Goal: Task Accomplishment & Management: Manage account settings

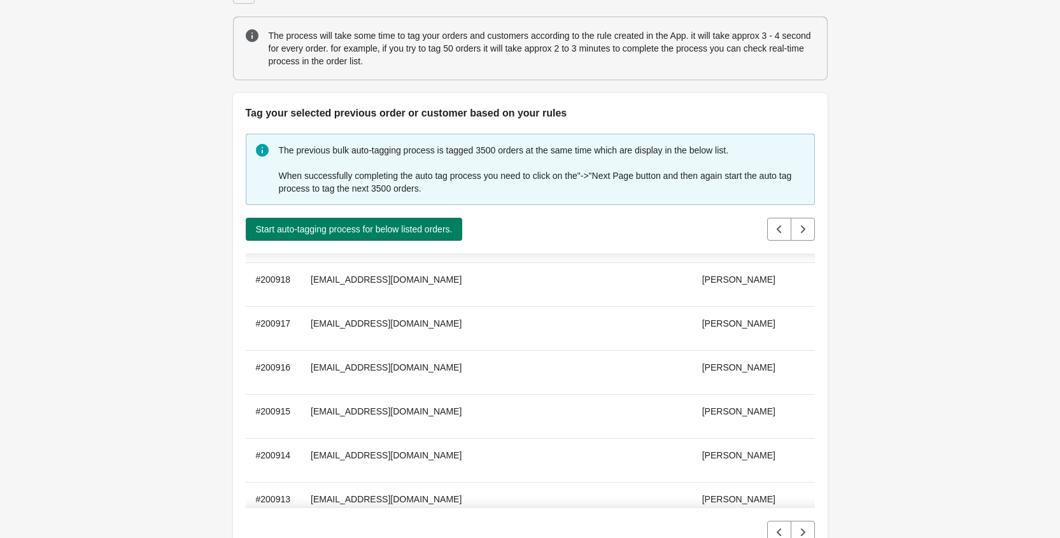
scroll to position [31, 0]
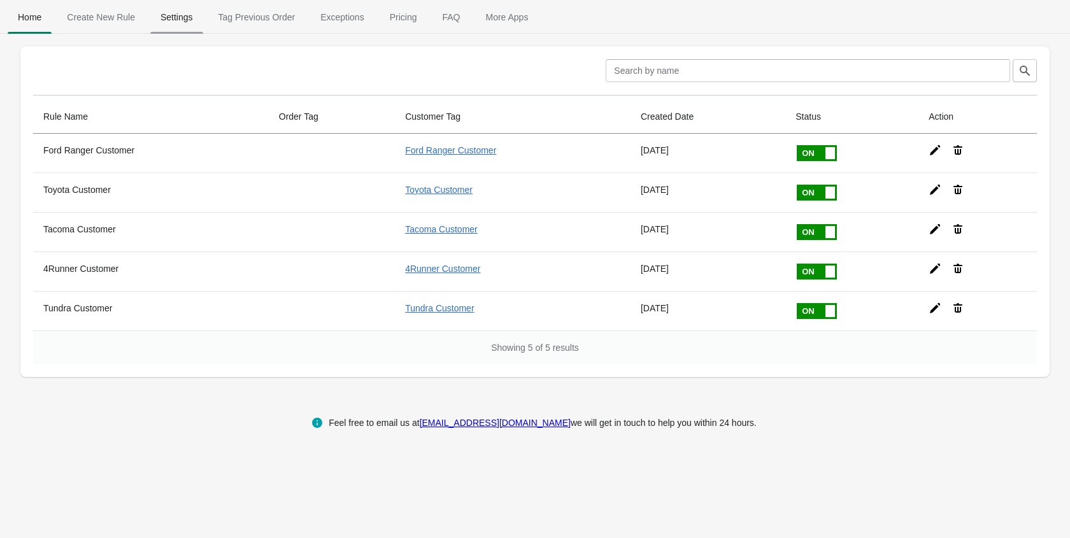
click at [178, 14] on span "Settings" at bounding box center [176, 17] width 53 height 23
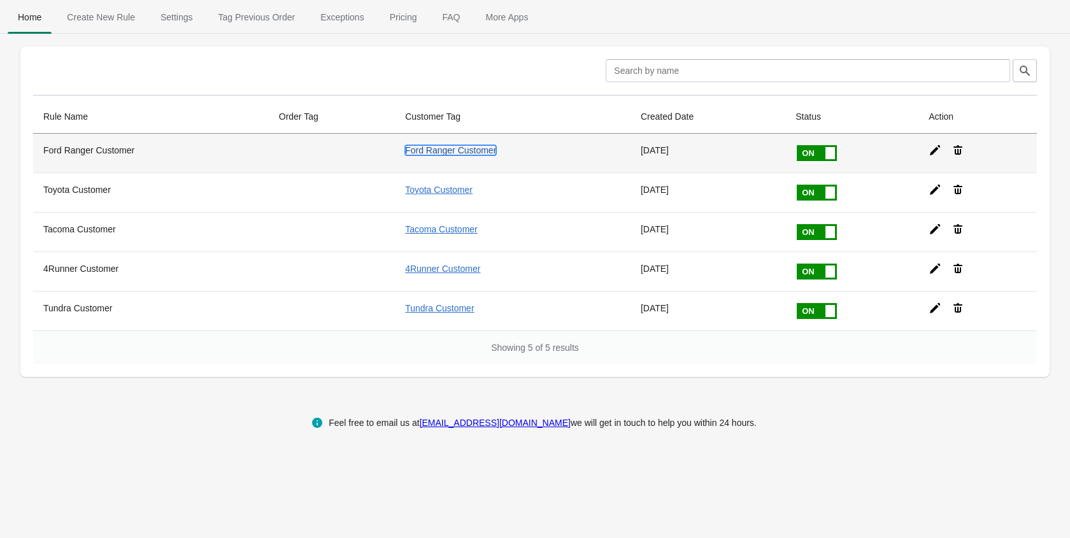
click at [443, 148] on link "Ford Ranger Customer" at bounding box center [450, 150] width 91 height 10
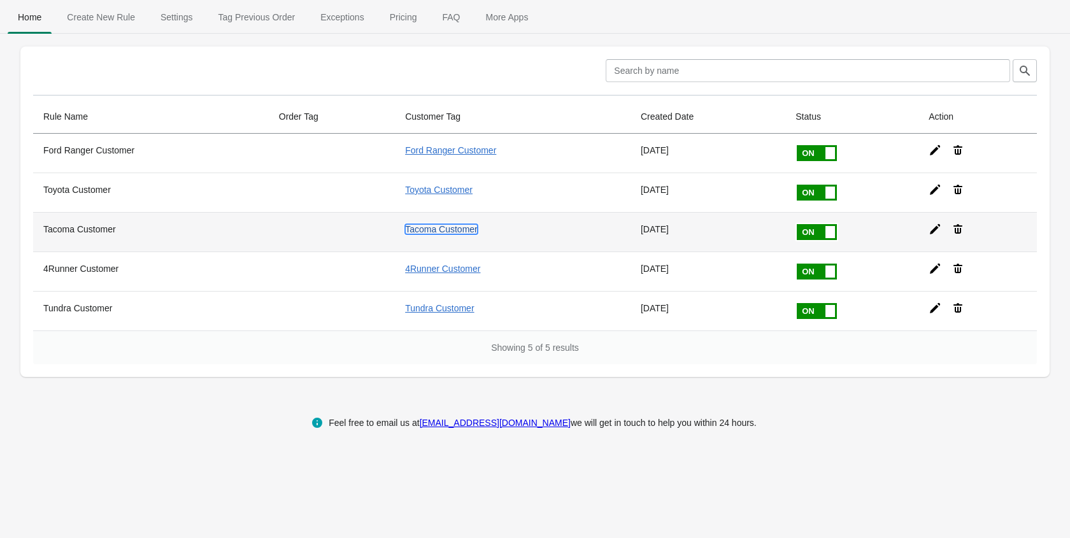
click at [438, 228] on link "Tacoma Customer" at bounding box center [441, 229] width 73 height 10
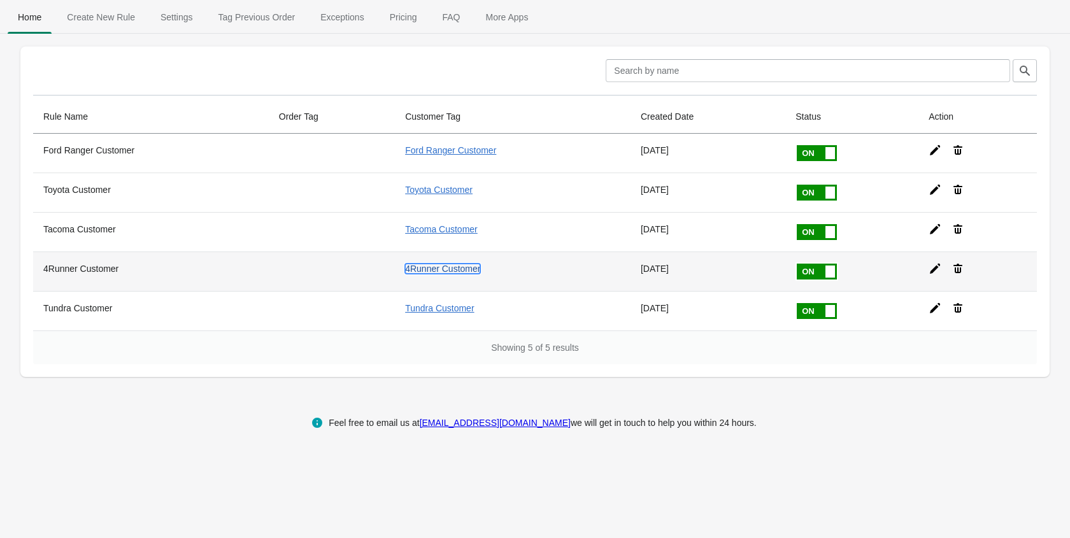
click at [436, 269] on link "4Runner Customer" at bounding box center [442, 269] width 75 height 10
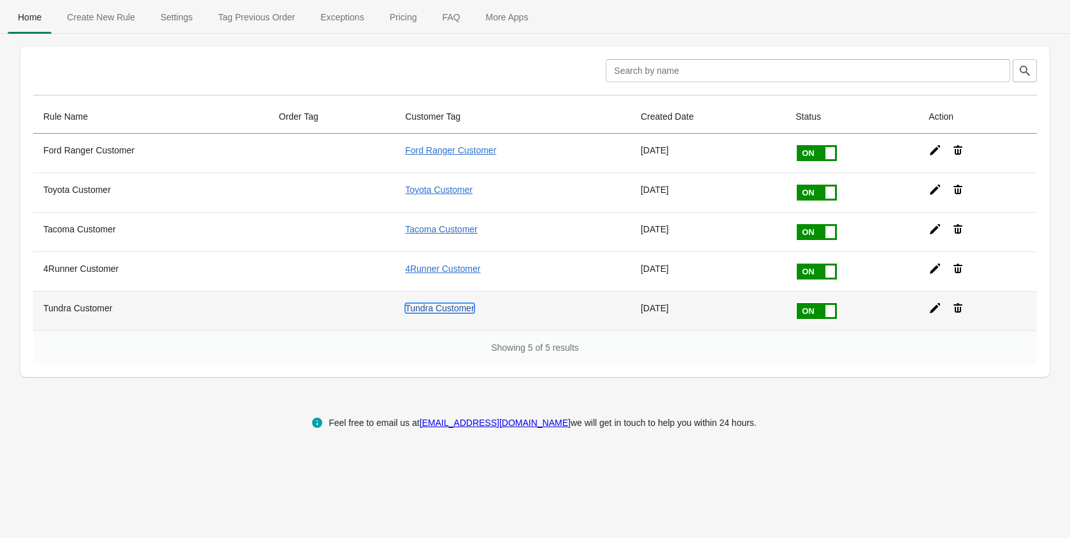
click at [435, 310] on link "Tundra Customer" at bounding box center [439, 308] width 69 height 10
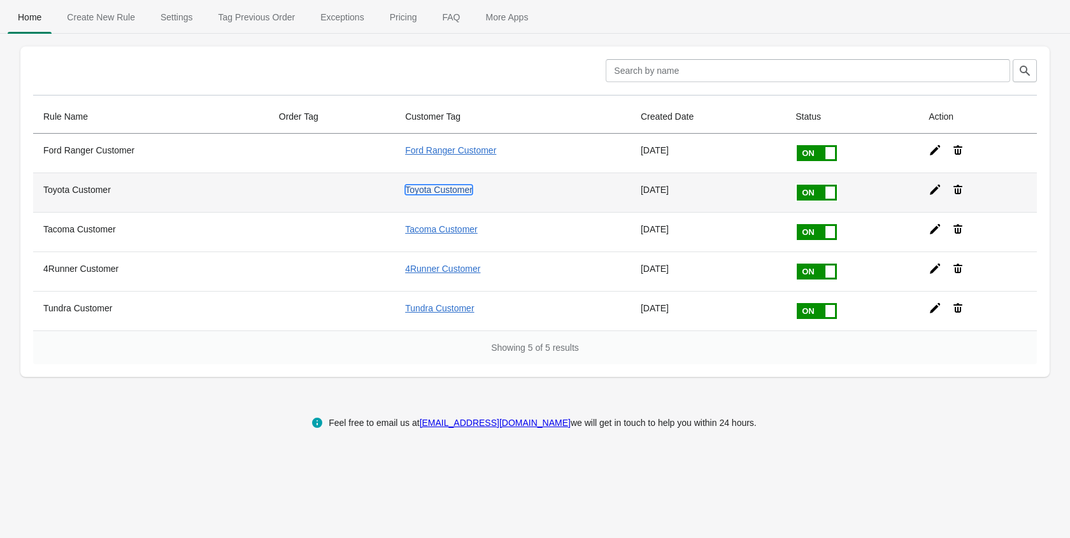
click at [448, 190] on link "Toyota Customer" at bounding box center [439, 190] width 68 height 10
click at [455, 190] on link "Toyota Customer" at bounding box center [439, 190] width 68 height 10
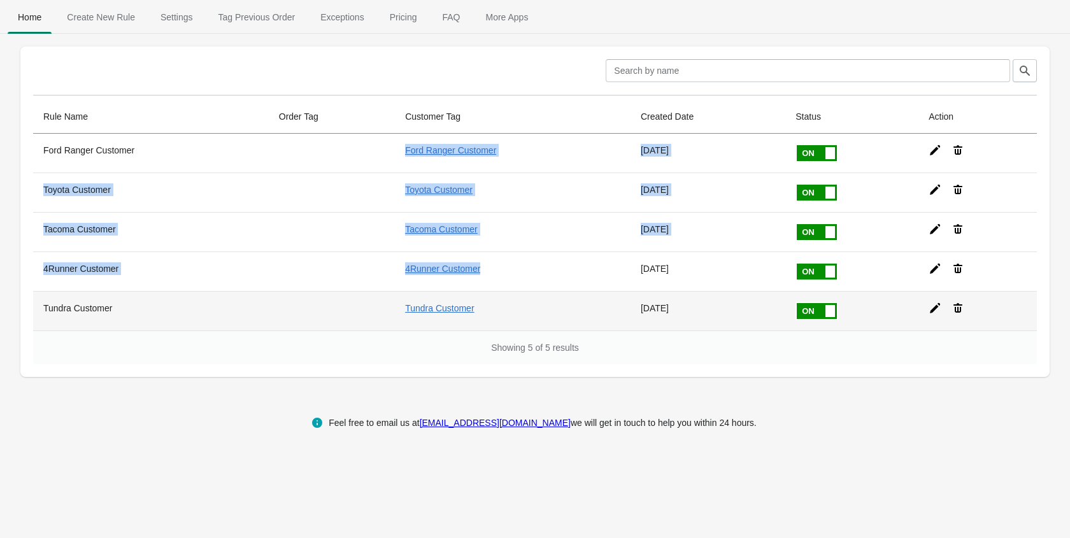
drag, startPoint x: 391, startPoint y: 143, endPoint x: 492, endPoint y: 306, distance: 191.6
click at [489, 291] on tbody "Ford Ranger Customer Ford Ranger Customer 10-10-2025 Toyota Customer Toyota Cus…" at bounding box center [535, 232] width 1004 height 197
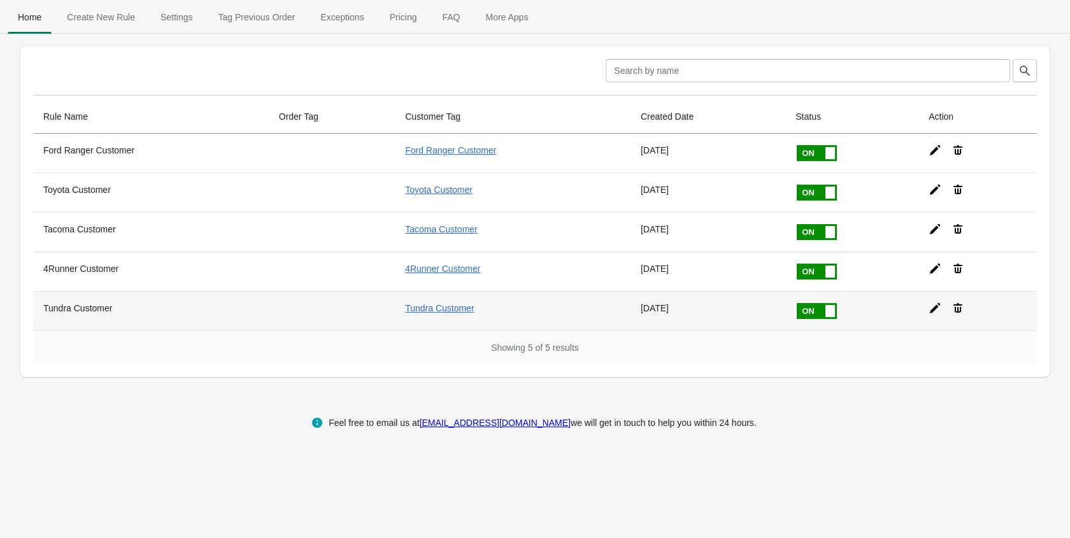
click at [500, 329] on td "Tundra Customer" at bounding box center [513, 310] width 236 height 39
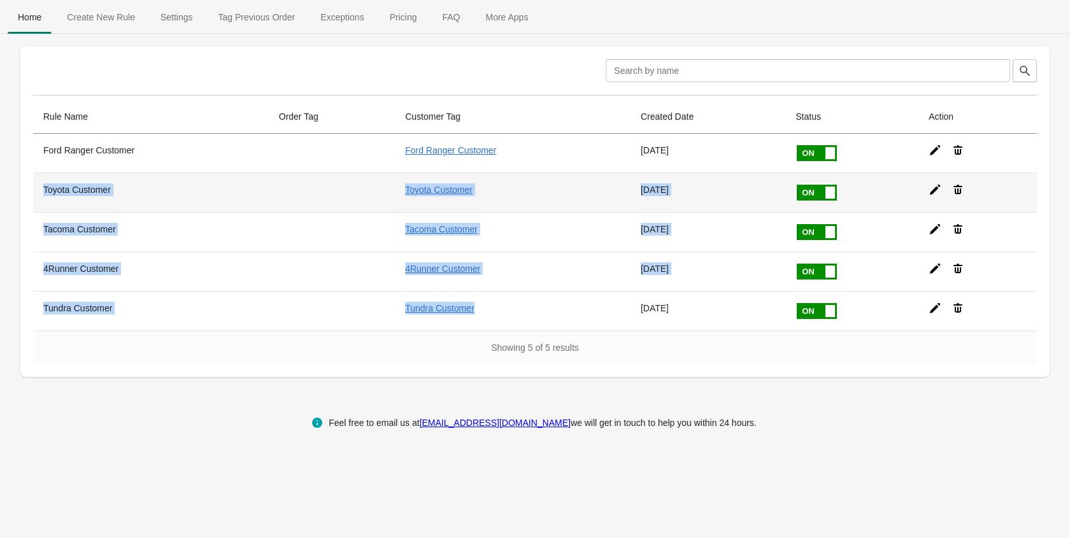
drag, startPoint x: 504, startPoint y: 315, endPoint x: 32, endPoint y: 182, distance: 490.5
click at [33, 182] on tbody "Ford Ranger Customer Ford Ranger Customer 10-10-2025 Toyota Customer Toyota Cus…" at bounding box center [535, 232] width 1004 height 197
copy tbody "Toyota Customer Toyota Customer 10-10-2025 Tacoma Customer Tacoma Customer 10-1…"
click at [377, 193] on td at bounding box center [332, 192] width 126 height 39
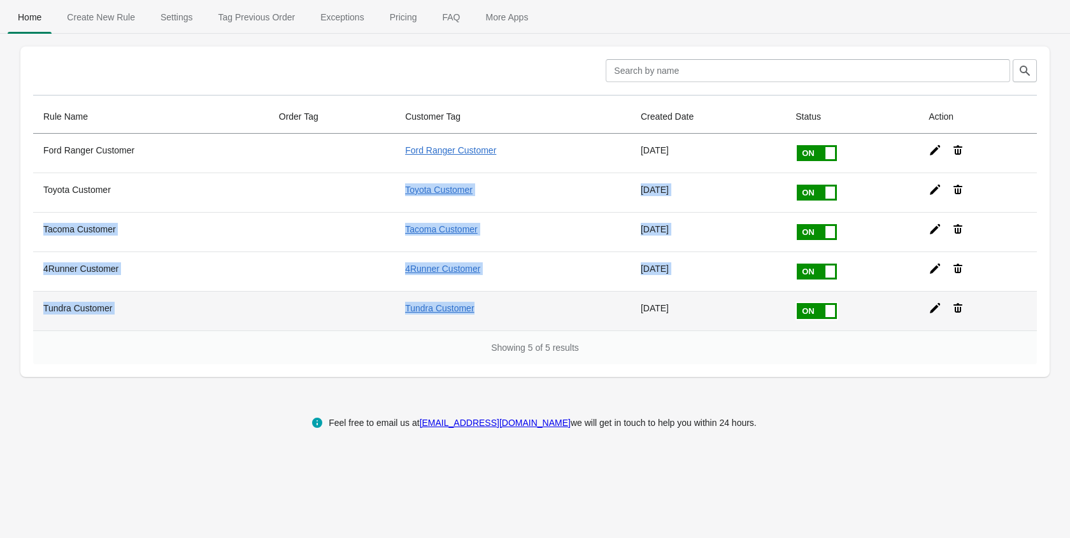
drag, startPoint x: 375, startPoint y: 186, endPoint x: 487, endPoint y: 303, distance: 161.3
click at [488, 303] on tbody "Ford Ranger Customer Ford Ranger Customer 10-10-2025 Toyota Customer Toyota Cus…" at bounding box center [535, 232] width 1004 height 197
